Goal: Information Seeking & Learning: Understand process/instructions

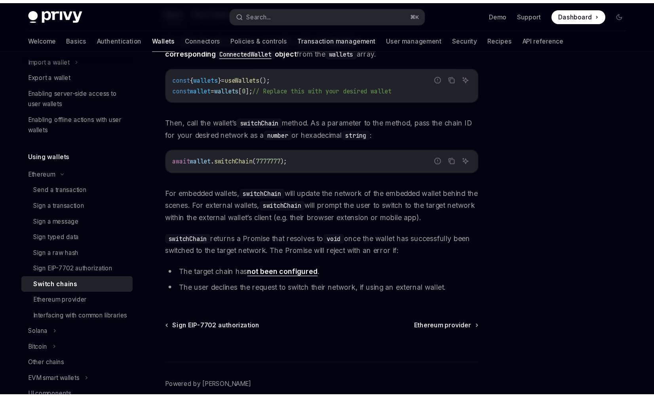
scroll to position [97, 0]
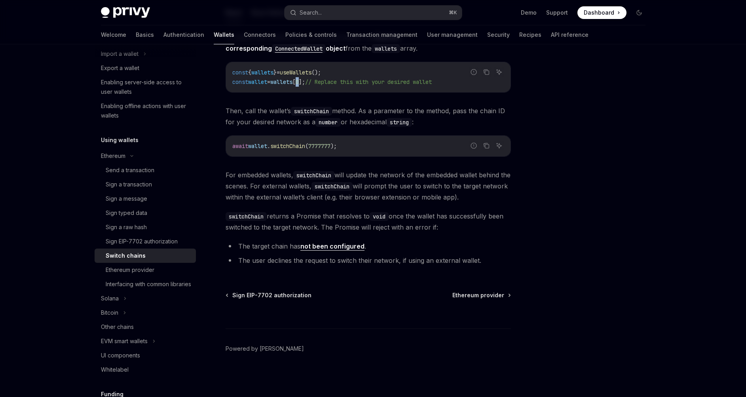
click at [309, 83] on span "const wallet = wallets [ 0 ]; // Replace this with your desired wallet" at bounding box center [331, 81] width 199 height 7
click at [317, 86] on code "const { wallets } = useWallets (); const wallet = wallets [ 0 ]; // Replace thi…" at bounding box center [368, 77] width 272 height 19
click at [311, 82] on span "const wallet = wallets [ 0 ]; // Replace this with your desired wallet" at bounding box center [331, 81] width 199 height 7
click at [360, 69] on code "const { wallets } = useWallets (); const wallet = wallets [ 0 ]; // Replace thi…" at bounding box center [368, 77] width 272 height 19
click at [45, 129] on div "Privy Docs home page Search... ⌘ K Demo Support Dashboard Dashboard Search... N…" at bounding box center [373, 149] width 746 height 493
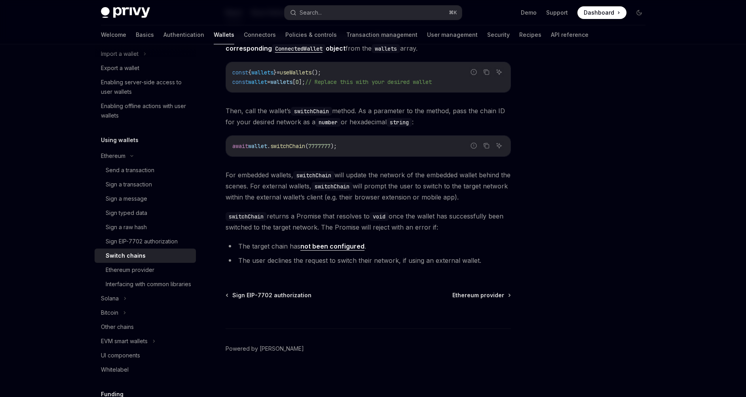
type textarea "*"
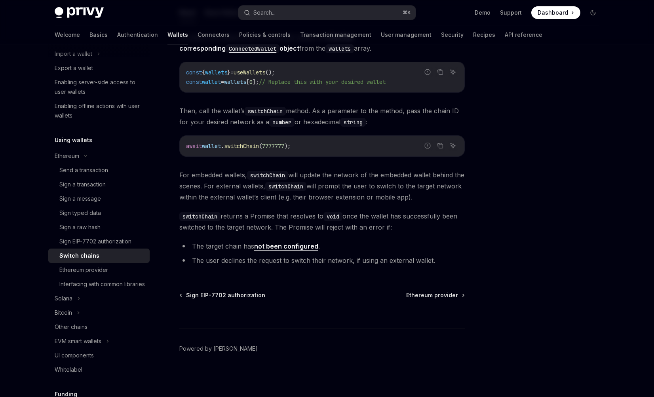
click at [512, 55] on div "Ethereum Switch chains OpenAI Open in ChatGPT OpenAI Open in ChatGPT React Reac…" at bounding box center [326, 172] width 557 height 449
